Goal: Task Accomplishment & Management: Use online tool/utility

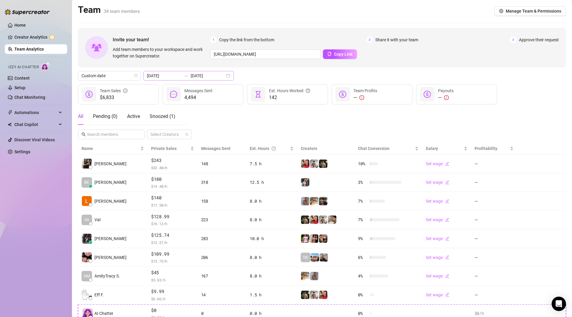
scroll to position [58, 0]
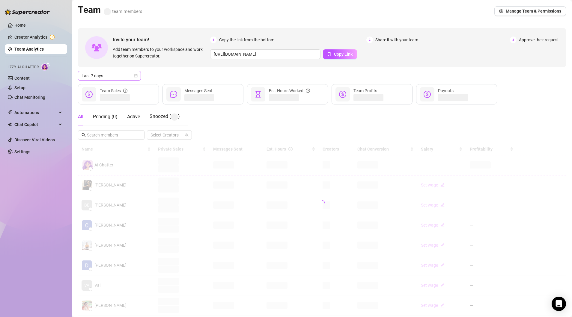
click at [135, 76] on icon "calendar" at bounding box center [136, 76] width 4 height 4
click at [110, 126] on div "Custom date" at bounding box center [109, 126] width 53 height 7
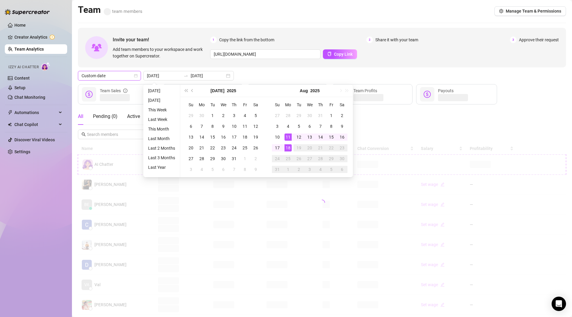
type input "[DATE]"
click at [288, 149] on div "18" at bounding box center [287, 147] width 7 height 7
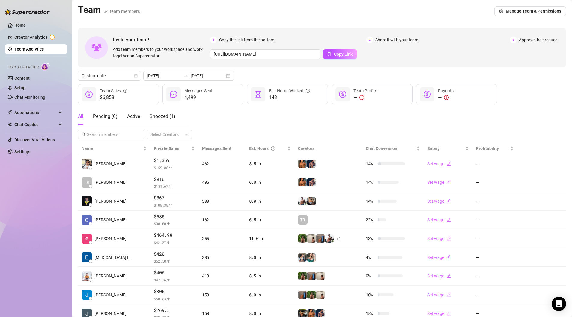
scroll to position [48, 0]
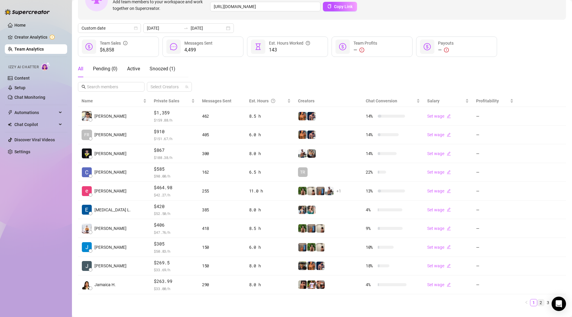
click at [540, 302] on link "2" at bounding box center [540, 303] width 7 height 7
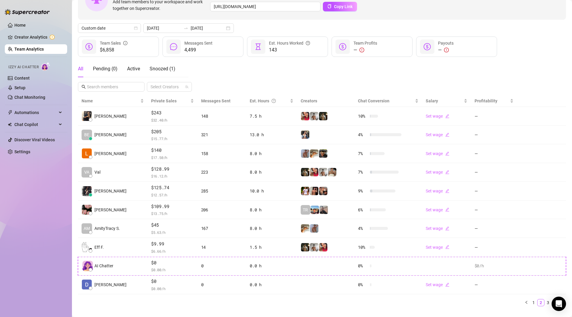
click at [36, 195] on div "Home Creator Analytics Team Analytics Izzy AI Chatter Content Setup Chat Monito…" at bounding box center [36, 156] width 62 height 312
